Goal: Task Accomplishment & Management: Manage account settings

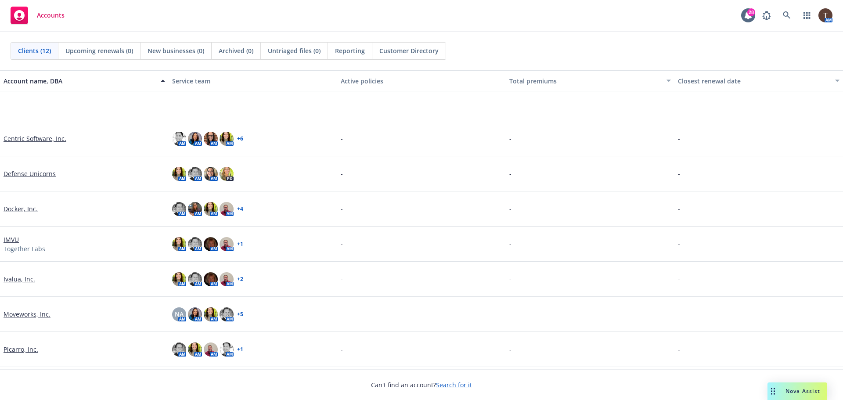
scroll to position [144, 0]
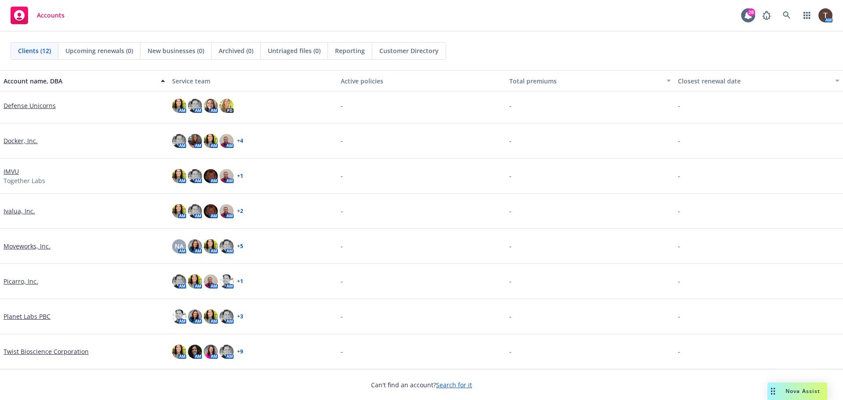
click at [29, 349] on link "Twist Bioscience Corporation" at bounding box center [46, 351] width 85 height 9
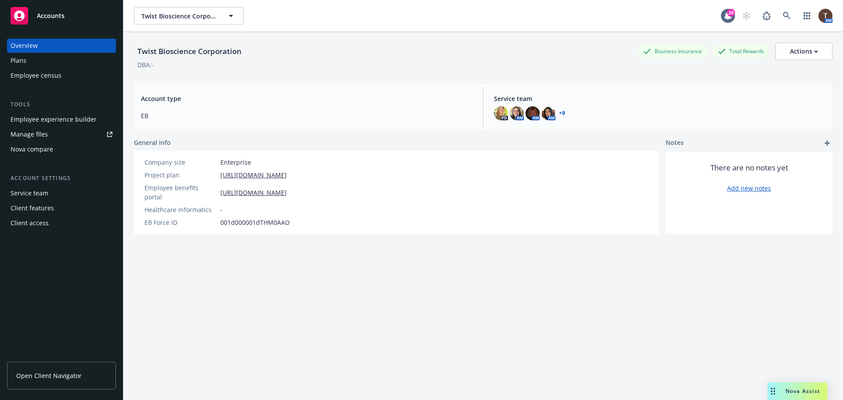
click at [49, 130] on link "Manage files" at bounding box center [61, 134] width 109 height 14
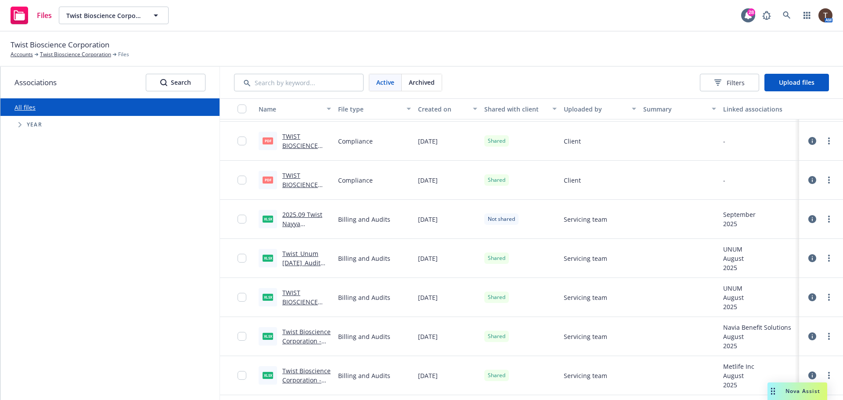
scroll to position [834, 0]
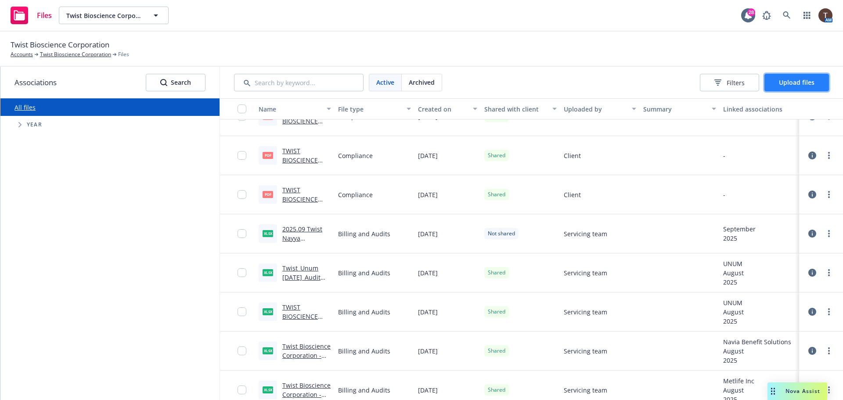
click at [794, 82] on span "Upload files" at bounding box center [797, 82] width 36 height 8
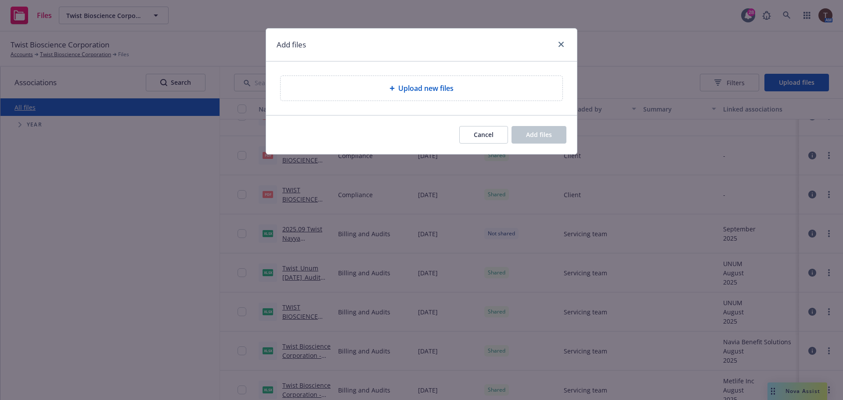
click at [435, 80] on div "Upload new files" at bounding box center [421, 88] width 282 height 25
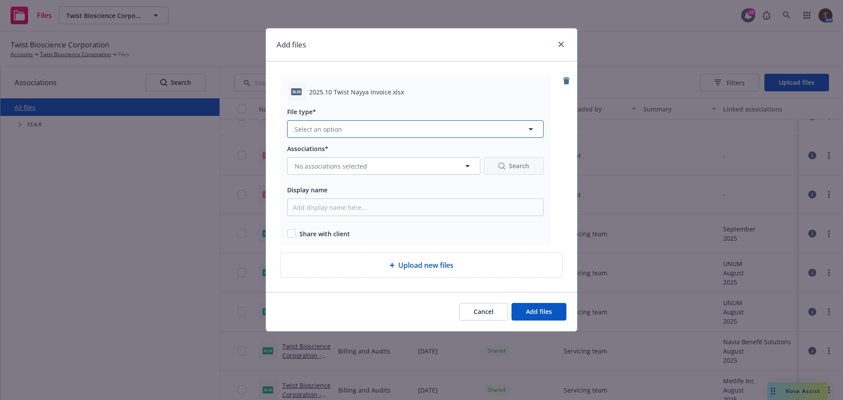
click at [308, 129] on span "Select an option" at bounding box center [317, 129] width 47 height 9
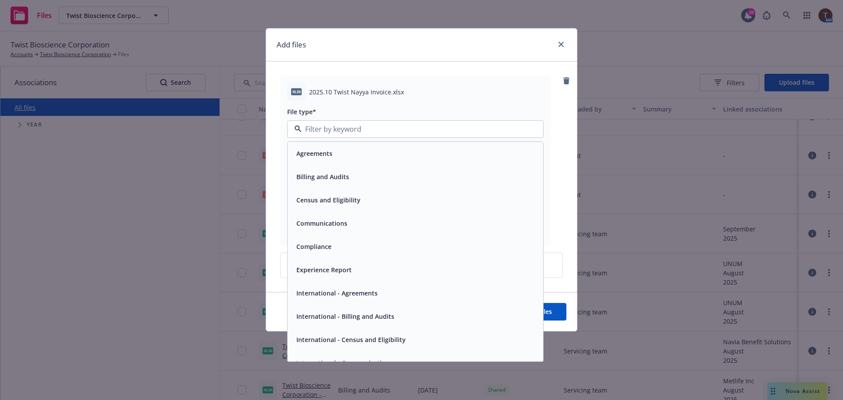
click at [314, 175] on span "Billing and Audits" at bounding box center [322, 176] width 53 height 9
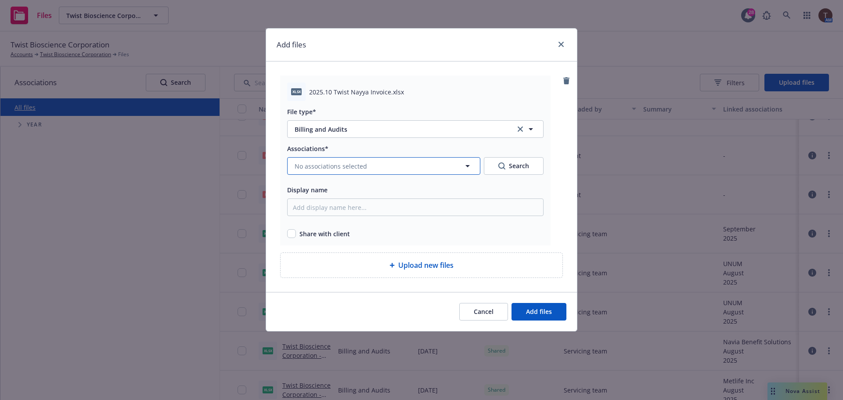
click at [314, 165] on span "No associations selected" at bounding box center [330, 165] width 72 height 9
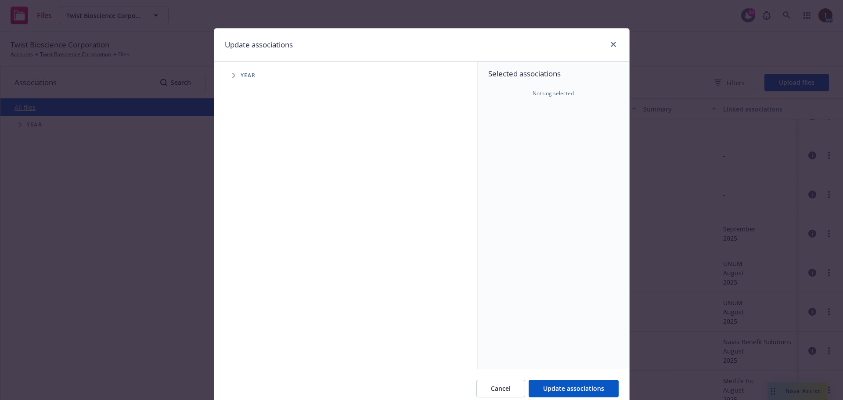
click at [240, 76] on span "Year" at bounding box center [247, 75] width 15 height 5
click at [232, 75] on icon "Tree Example" at bounding box center [234, 75] width 4 height 5
click at [243, 195] on icon "Tree Example" at bounding box center [245, 195] width 4 height 5
click at [253, 211] on span "Tree Example" at bounding box center [255, 215] width 14 height 14
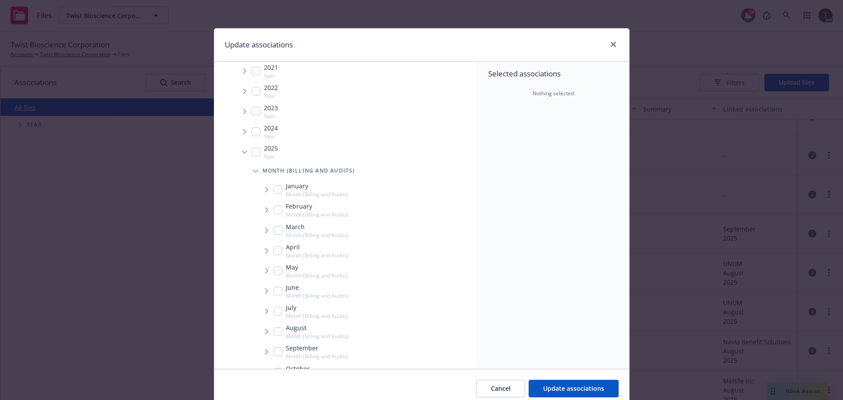
scroll to position [88, 0]
click at [273, 327] on input "Tree Example" at bounding box center [277, 328] width 9 height 9
checkbox input "true"
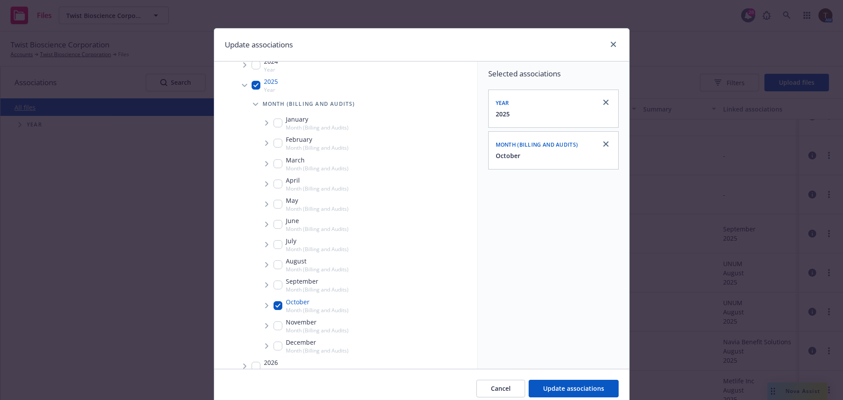
scroll to position [123, 0]
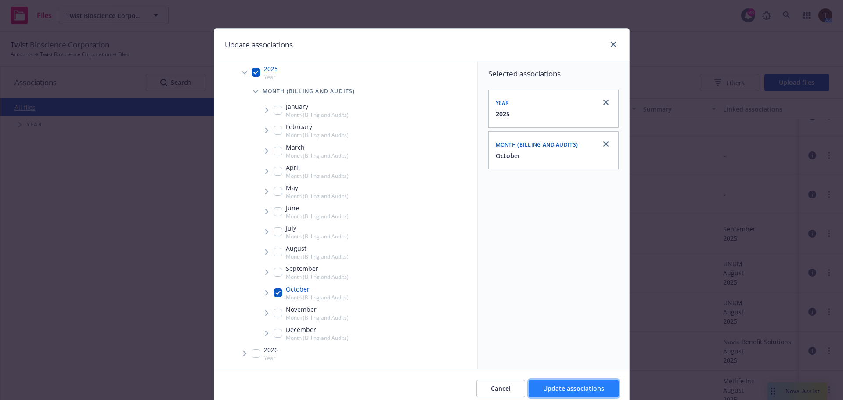
click at [586, 393] on button "Update associations" at bounding box center [573, 389] width 90 height 18
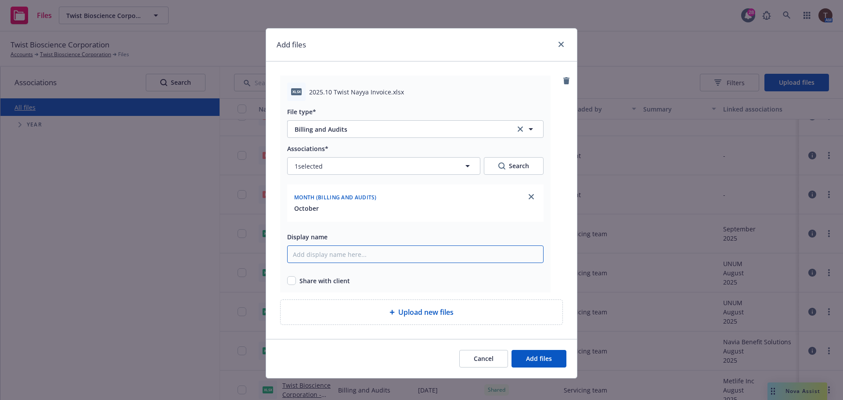
click at [306, 249] on input "Display name" at bounding box center [415, 254] width 256 height 18
type input "2025.10 Twist Nayya Invoice"
click at [531, 356] on span "Add files" at bounding box center [539, 358] width 26 height 8
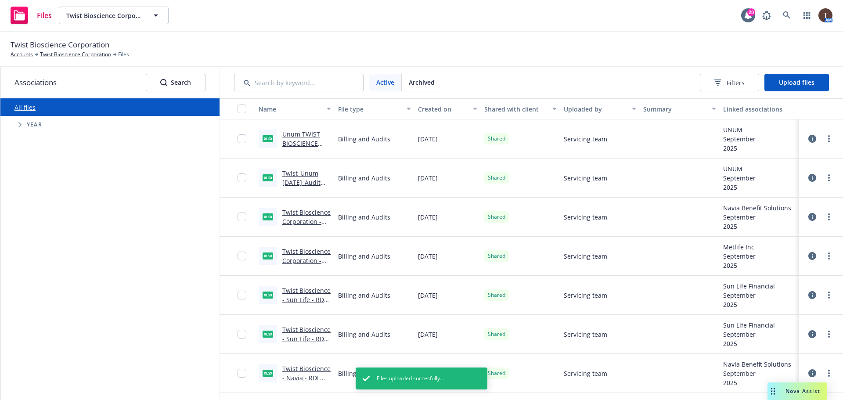
scroll to position [0, 0]
